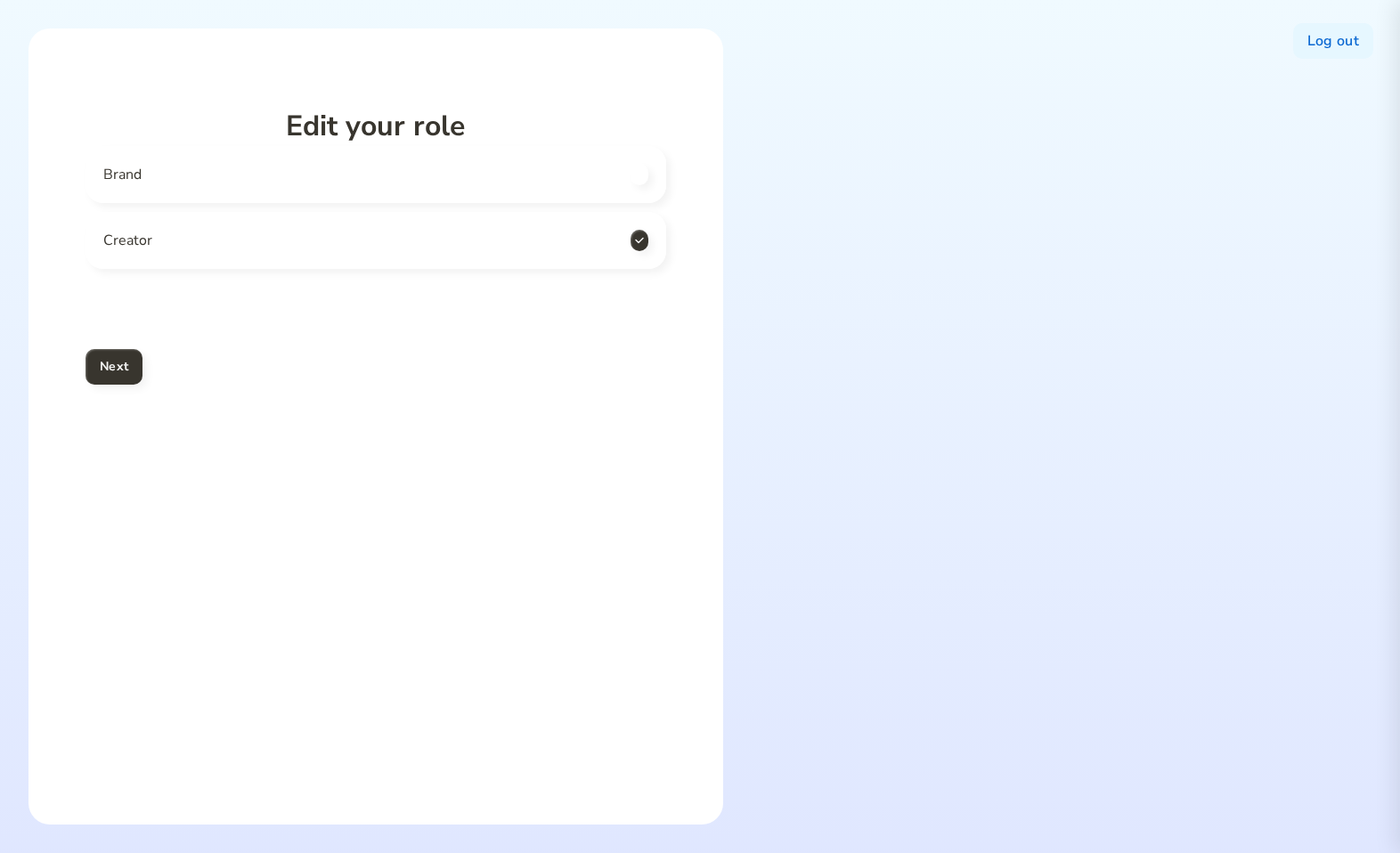
click at [239, 171] on div "Brand" at bounding box center [375, 175] width 581 height 57
checkbox input "true"
checkbox input "false"
click at [111, 368] on h4 "Next" at bounding box center [114, 367] width 29 height 22
click at [128, 369] on h4 "Next" at bounding box center [114, 367] width 29 height 22
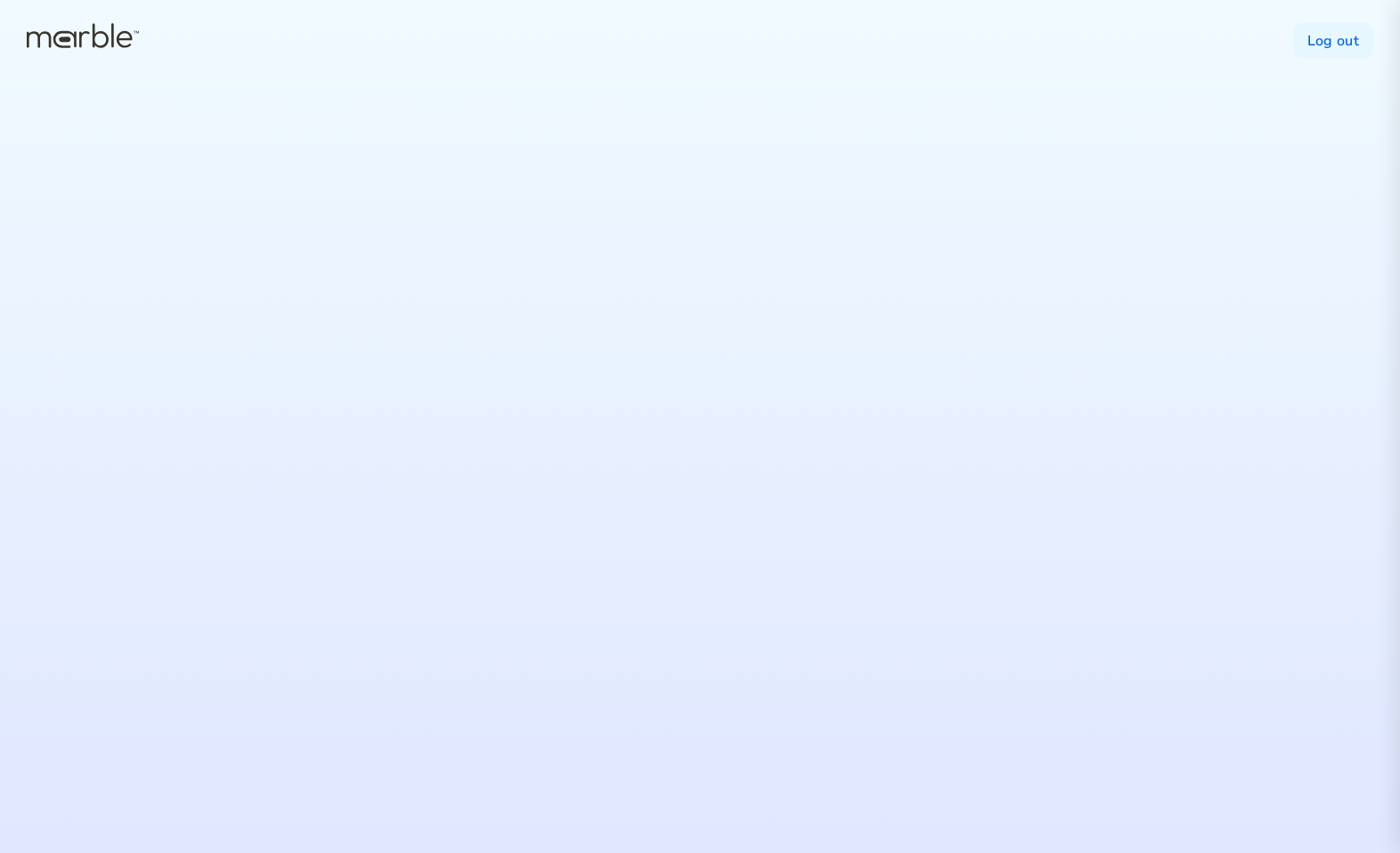
click at [577, 385] on div "Log out" at bounding box center [700, 426] width 1400 height 853
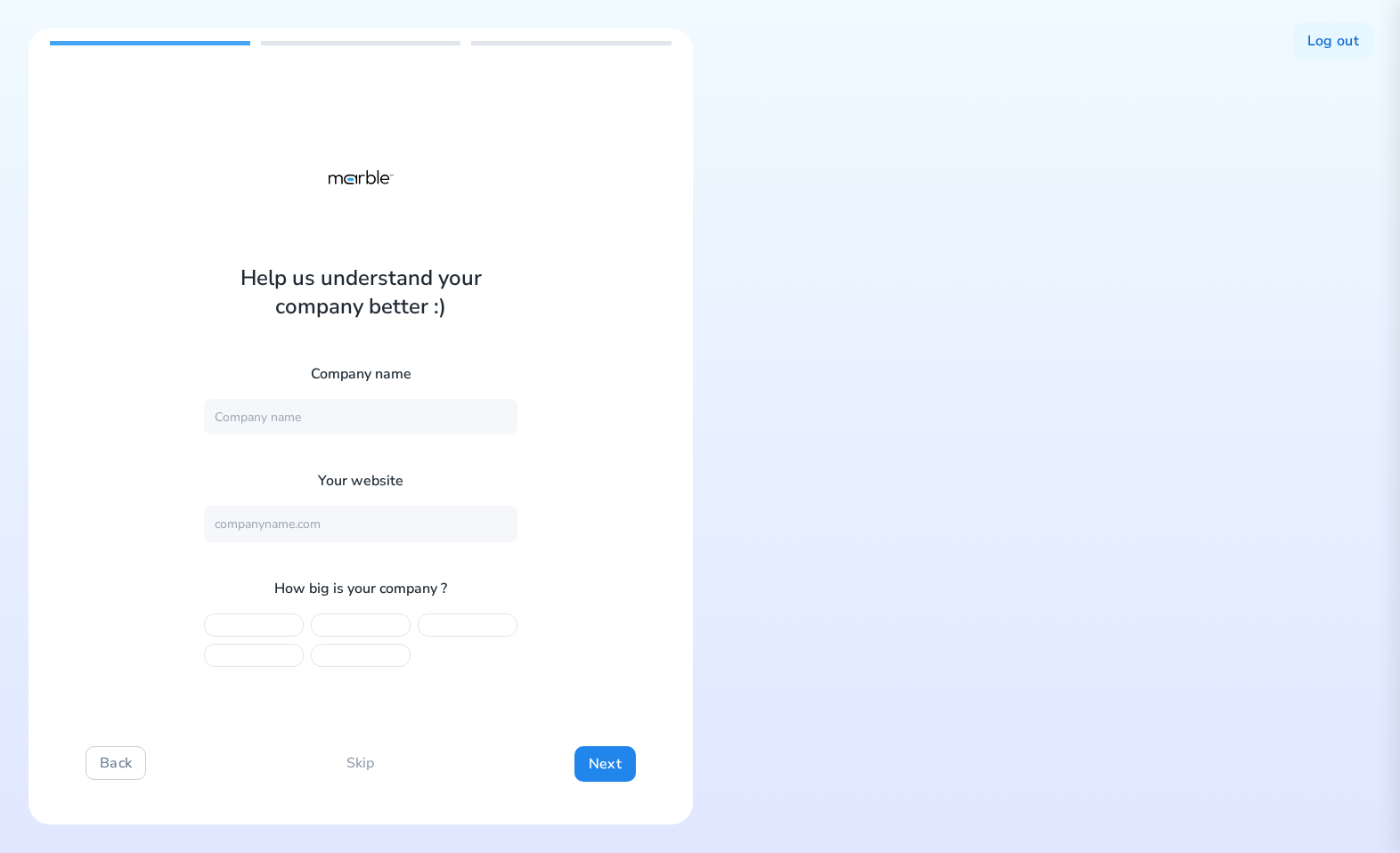
click at [538, 223] on div "Help us understand your company better :) Company name Your website How big is …" at bounding box center [360, 426] width 664 height 797
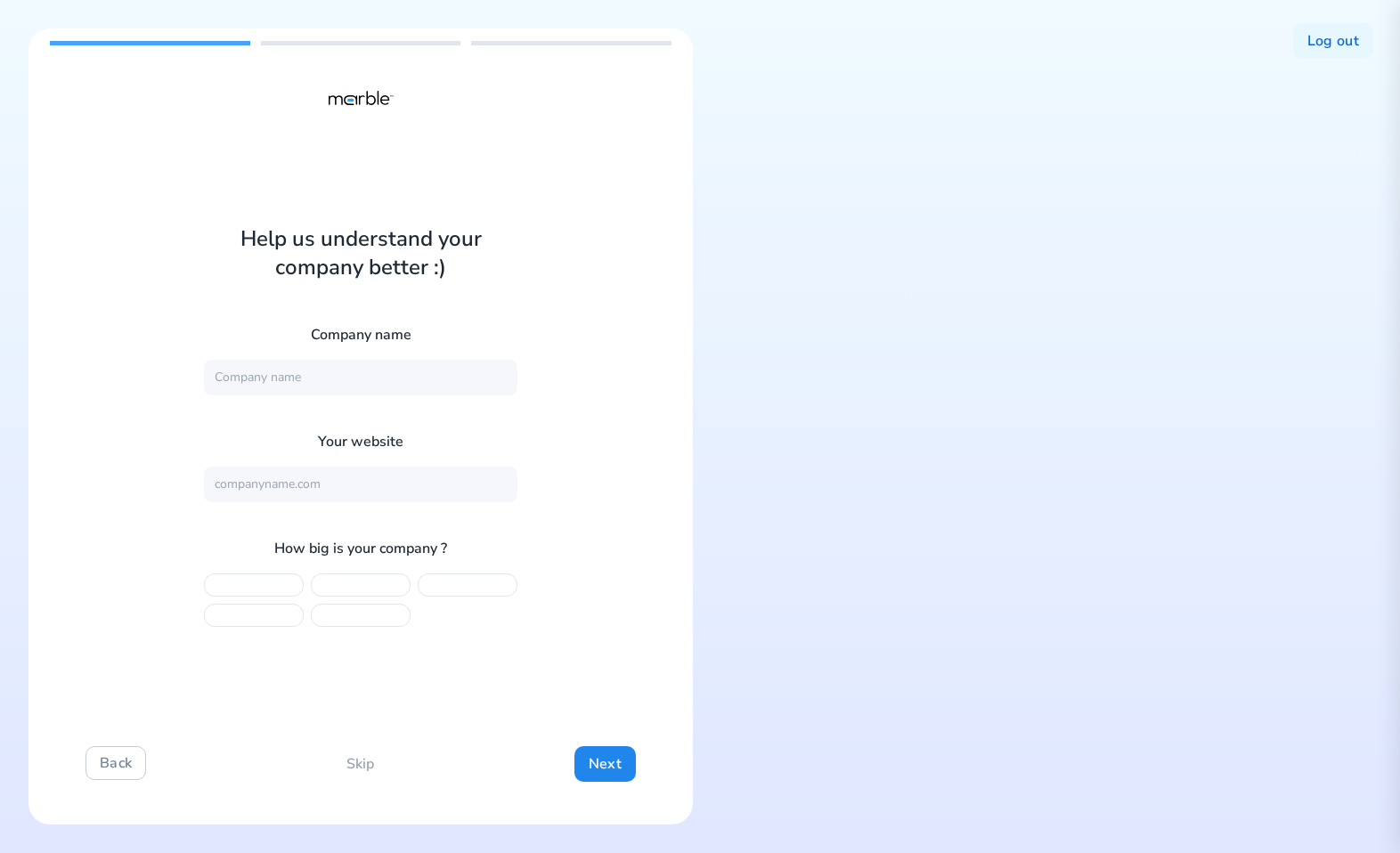
click at [460, 579] on div at bounding box center [467, 585] width 100 height 23
